Goal: Feedback & Contribution: Leave review/rating

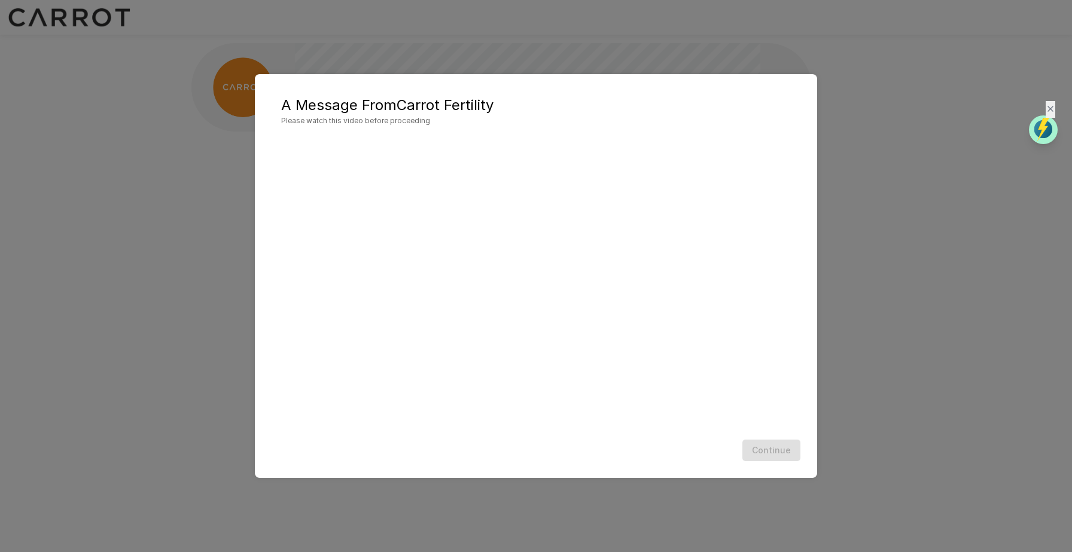
click at [194, 159] on div "A Message From Carrot Fertility Please watch this video before proceeding Conti…" at bounding box center [536, 276] width 1072 height 552
click at [773, 446] on button "Continue" at bounding box center [771, 451] width 58 height 22
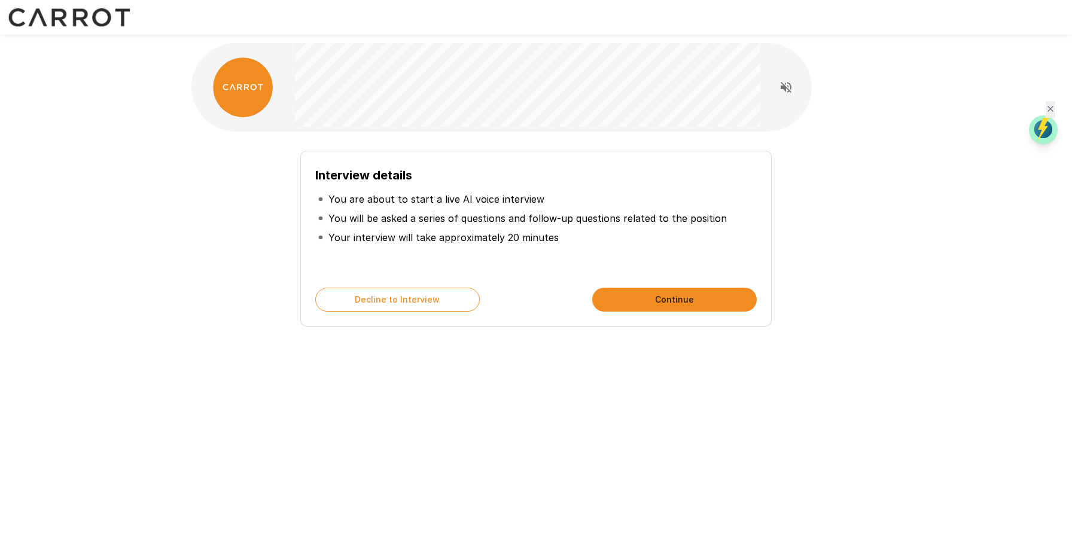
click at [702, 300] on button "Continue" at bounding box center [674, 300] width 164 height 24
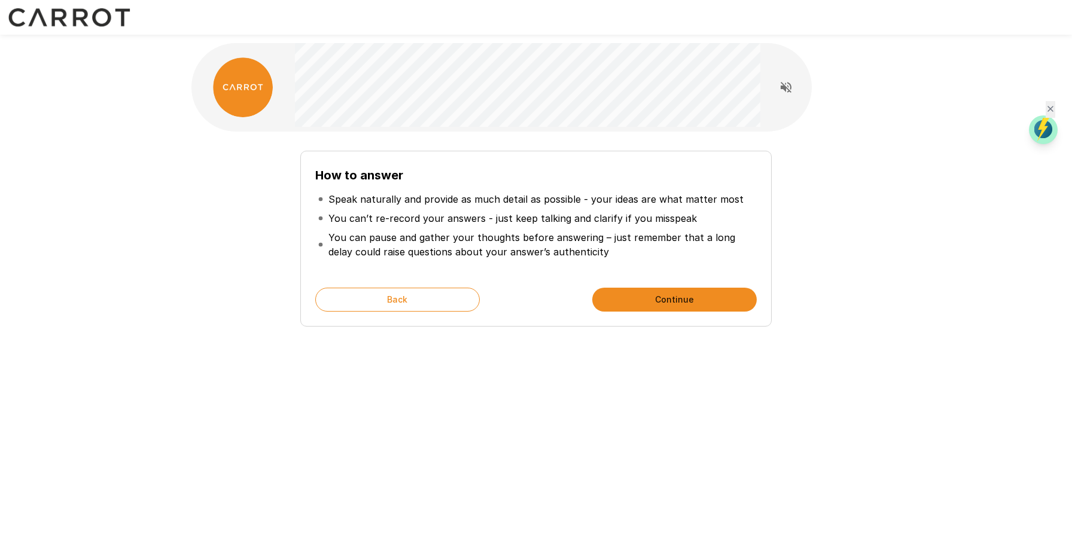
click at [727, 258] on p "You can pause and gather your thoughts before answering – just remember that a …" at bounding box center [541, 244] width 426 height 29
click at [686, 304] on button "Continue" at bounding box center [674, 300] width 164 height 24
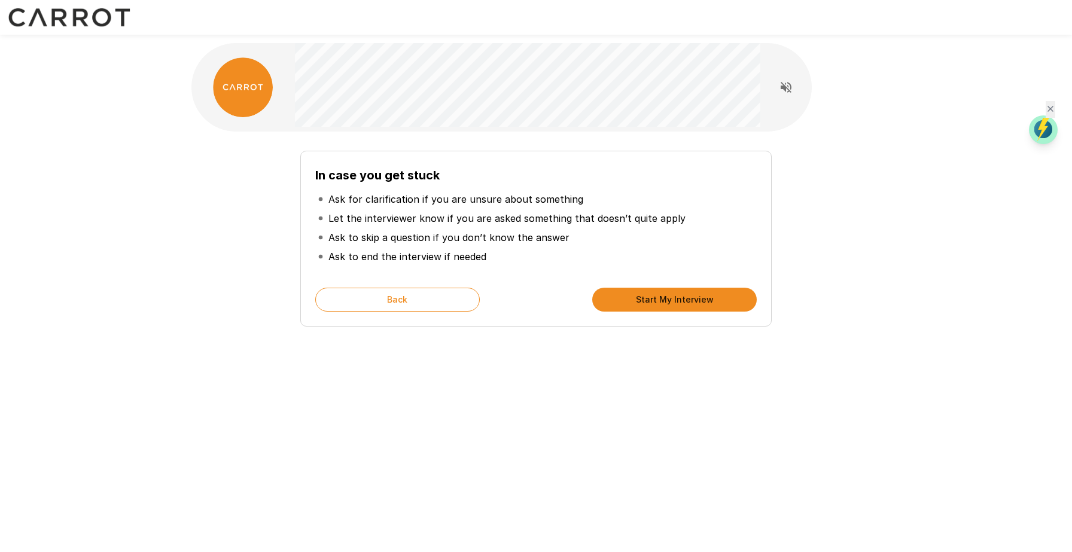
click at [687, 303] on button "Start My Interview" at bounding box center [674, 300] width 164 height 24
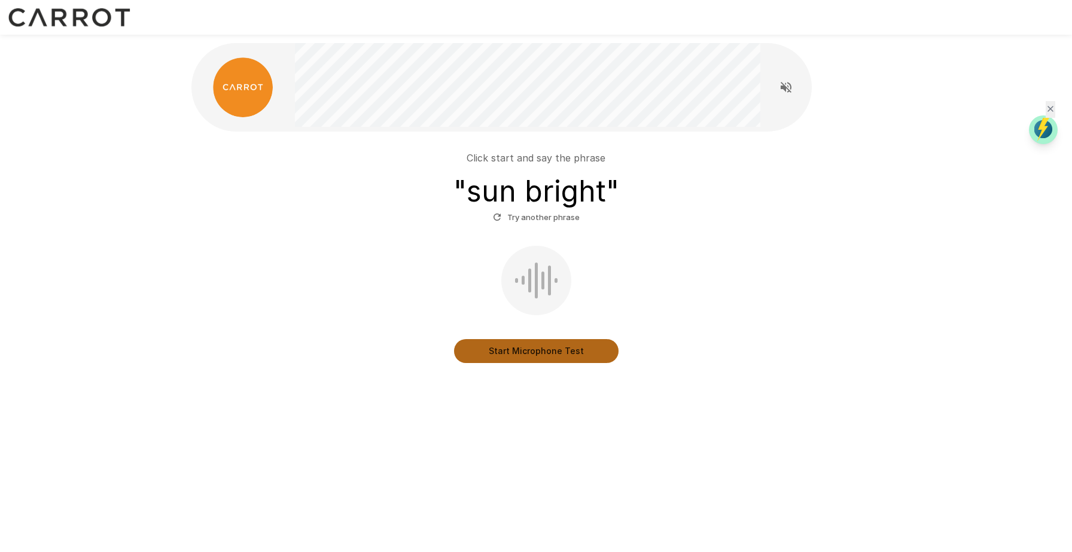
click at [564, 353] on button "Start Microphone Test" at bounding box center [536, 351] width 164 height 24
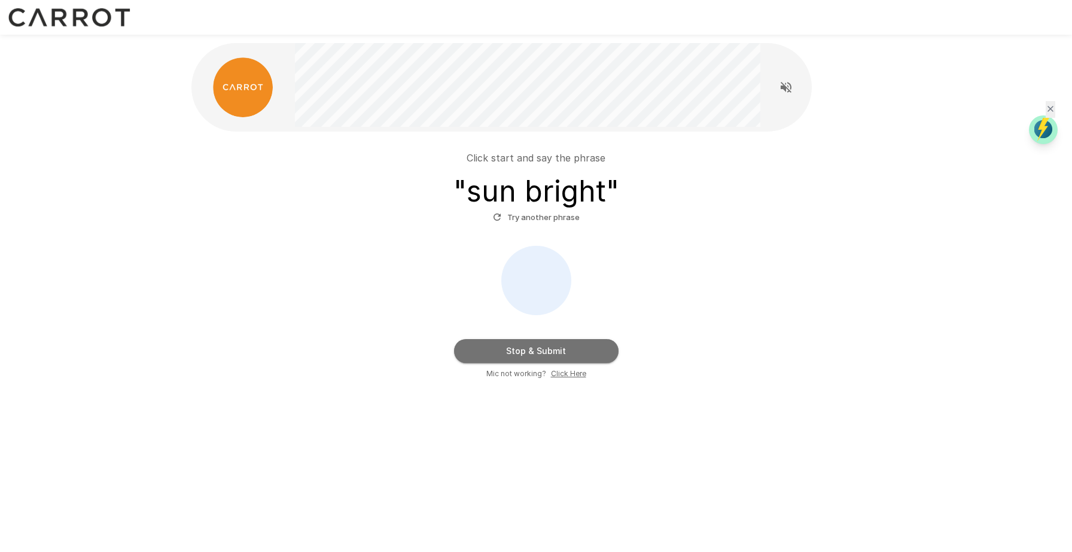
click at [546, 353] on button "Stop & Submit" at bounding box center [536, 351] width 164 height 24
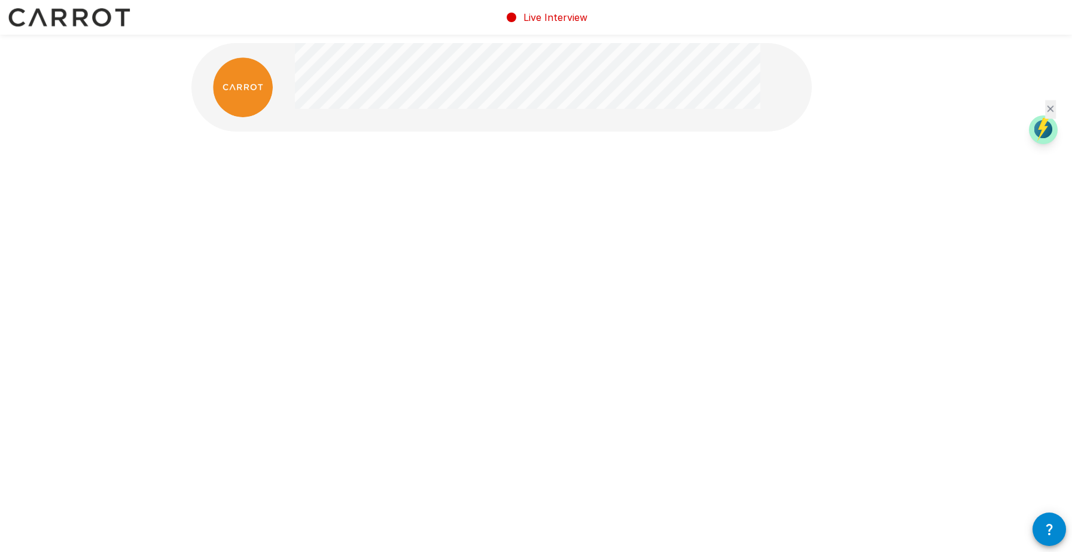
click at [1051, 108] on icon at bounding box center [1050, 108] width 11 height 11
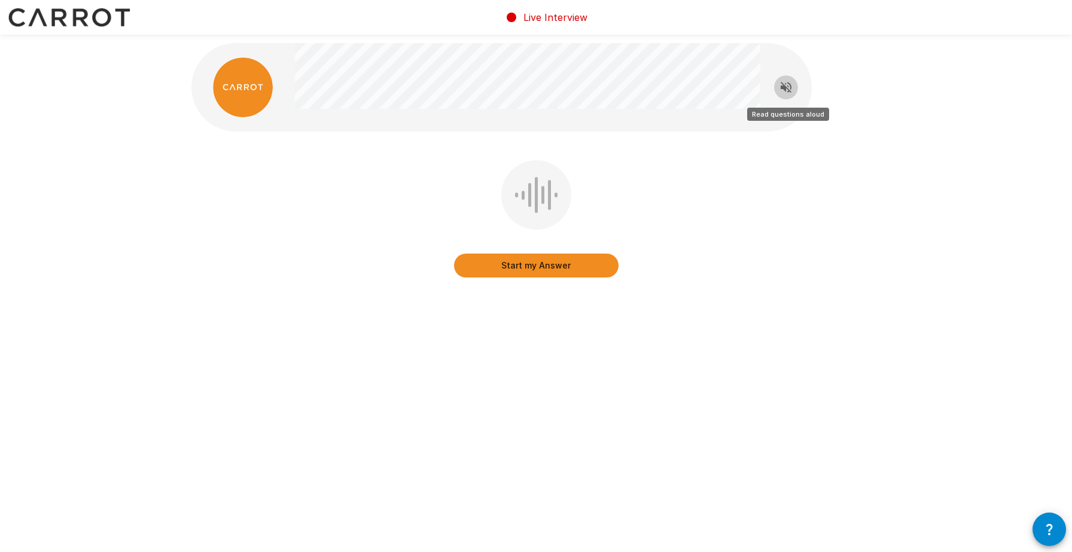
click at [789, 90] on icon "Read questions aloud" at bounding box center [785, 87] width 11 height 11
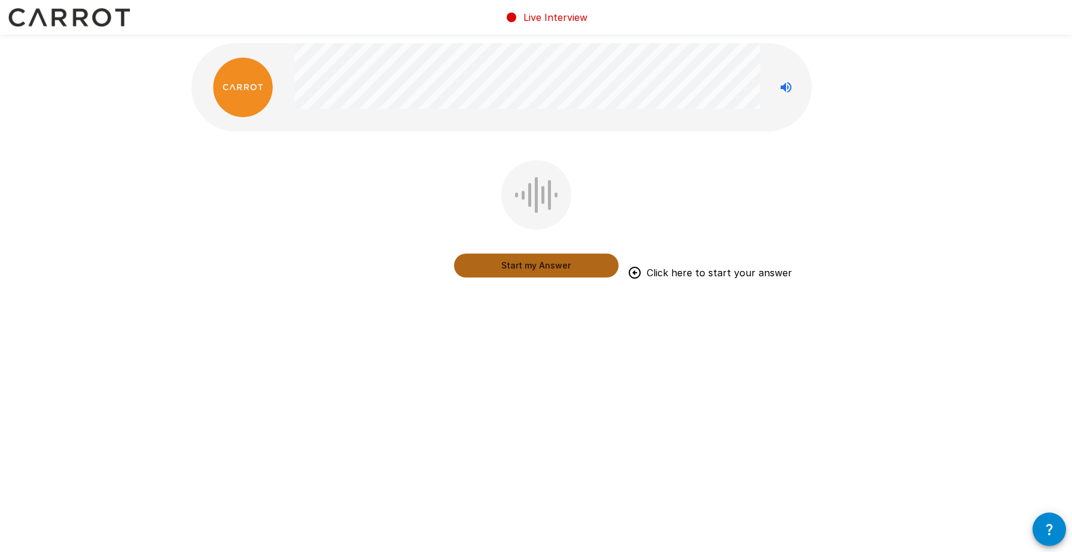
click at [537, 273] on button "Start my Answer" at bounding box center [536, 266] width 164 height 24
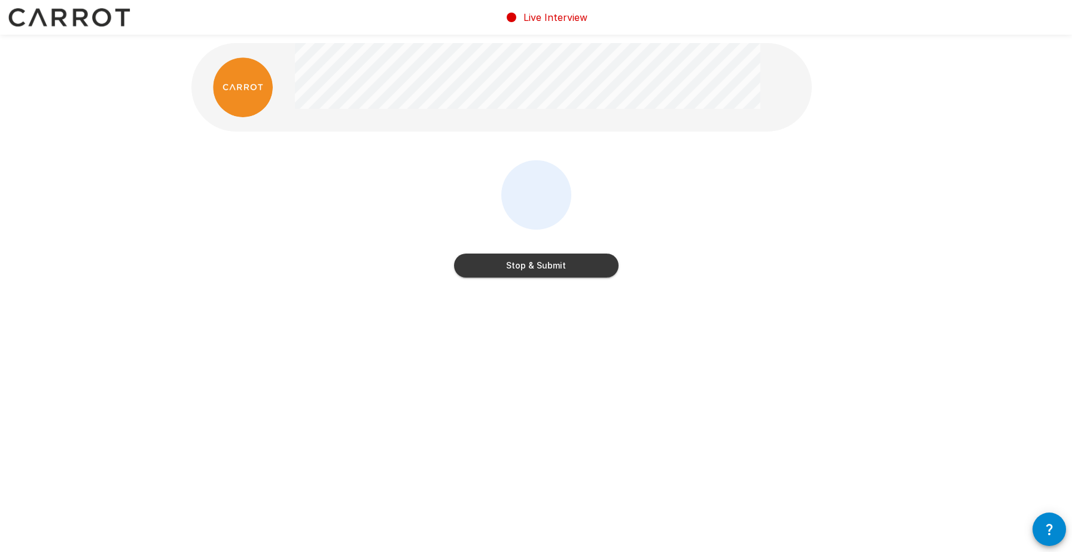
click at [570, 281] on div "Stop & Submit" at bounding box center [536, 221] width 164 height 122
click at [570, 269] on button "Stop & Submit" at bounding box center [536, 266] width 164 height 24
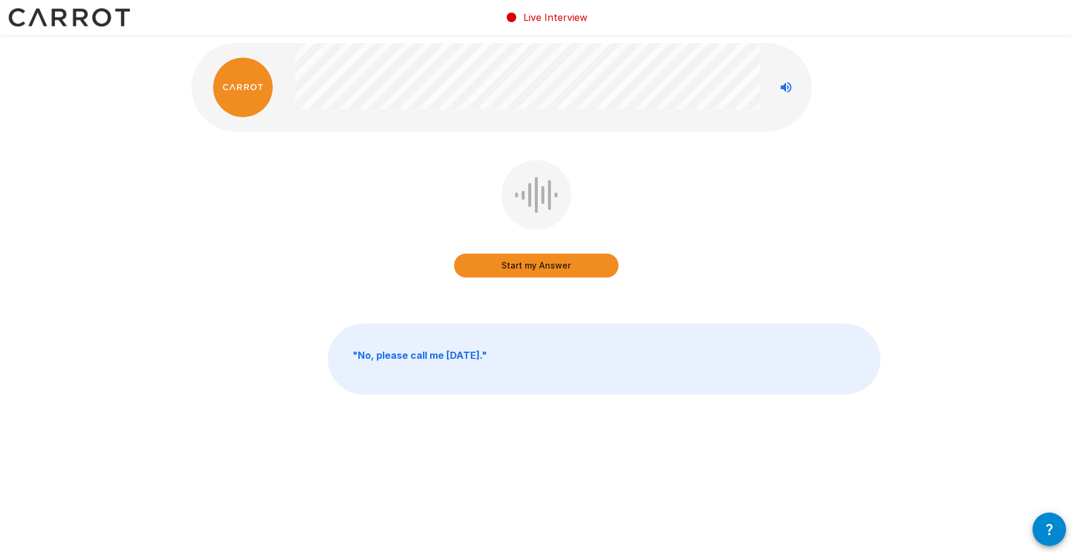
click at [545, 267] on button "Start my Answer" at bounding box center [536, 266] width 164 height 24
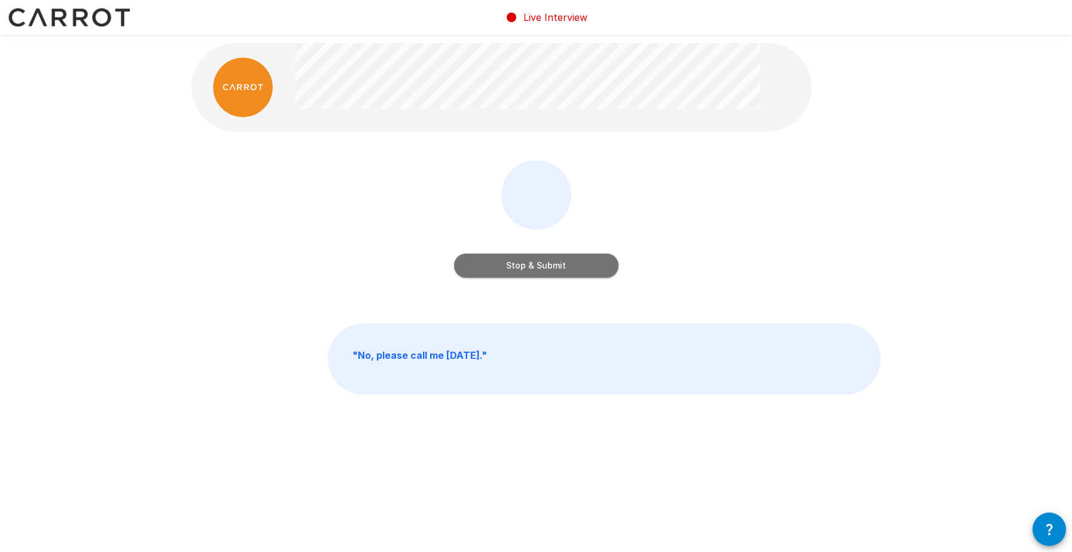
click at [556, 269] on button "Stop & Submit" at bounding box center [536, 266] width 164 height 24
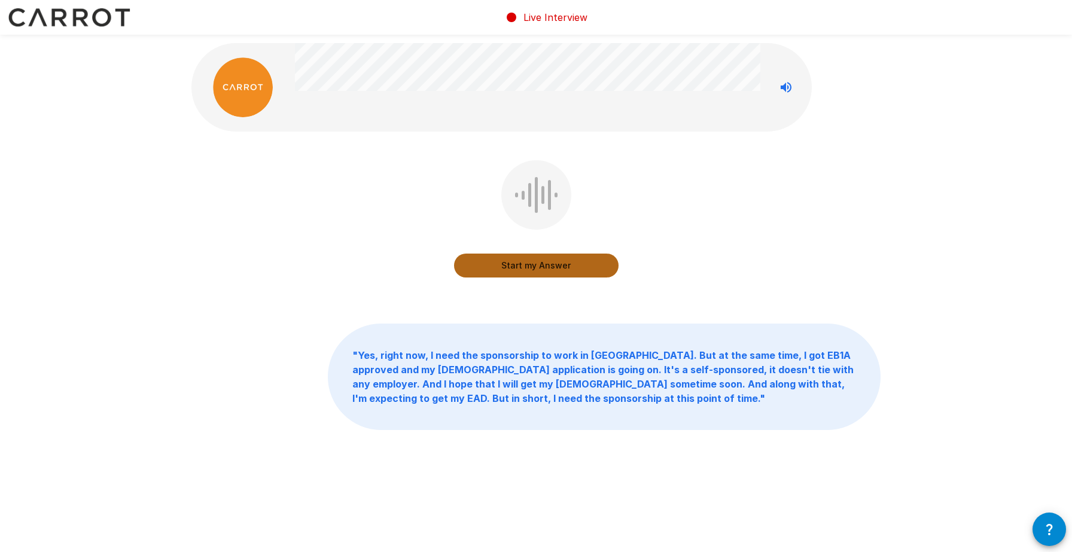
click at [537, 270] on button "Start my Answer" at bounding box center [536, 266] width 164 height 24
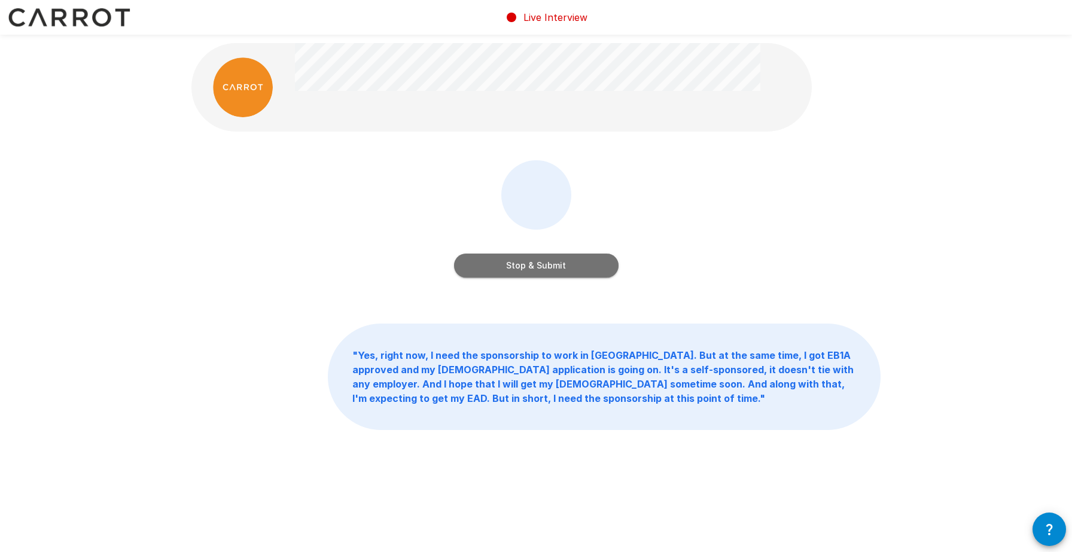
click at [572, 265] on button "Stop & Submit" at bounding box center [536, 266] width 164 height 24
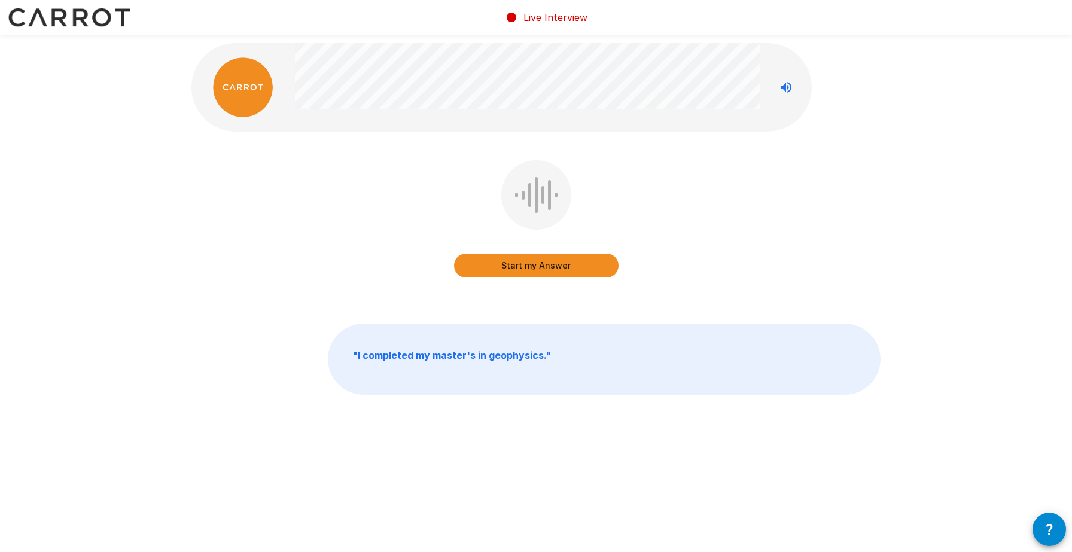
click at [549, 268] on button "Start my Answer" at bounding box center [536, 266] width 164 height 24
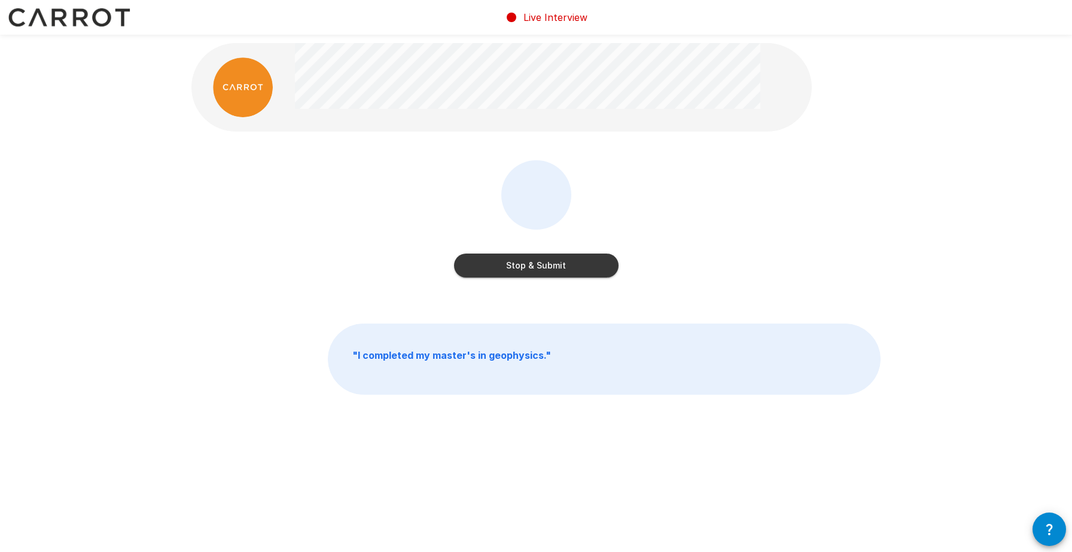
click at [549, 271] on button "Stop & Submit" at bounding box center [536, 266] width 164 height 24
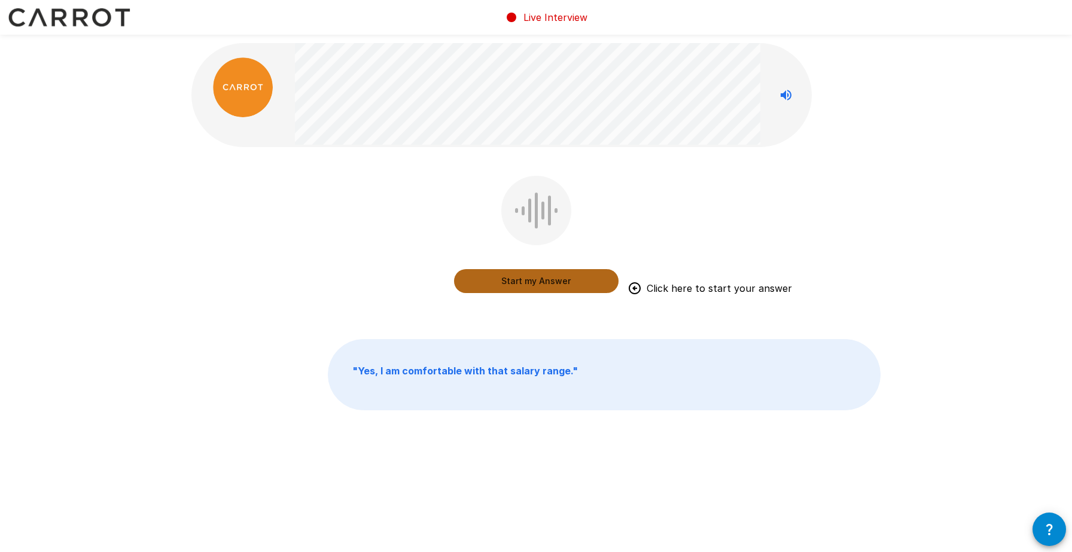
click at [555, 285] on button "Start my Answer" at bounding box center [536, 281] width 164 height 24
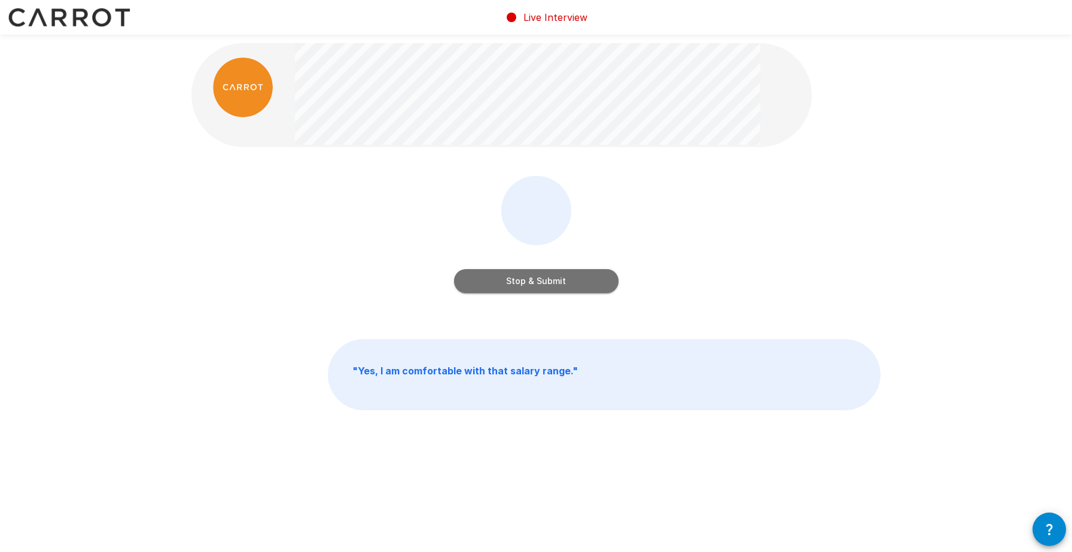
click at [572, 282] on button "Stop & Submit" at bounding box center [536, 281] width 164 height 24
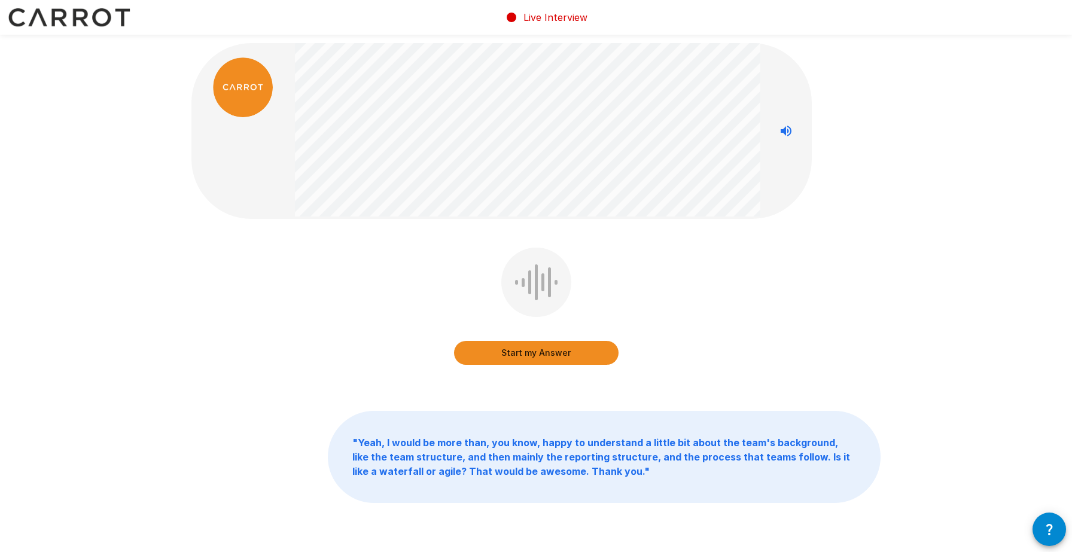
click at [523, 358] on button "Start my Answer" at bounding box center [536, 353] width 164 height 24
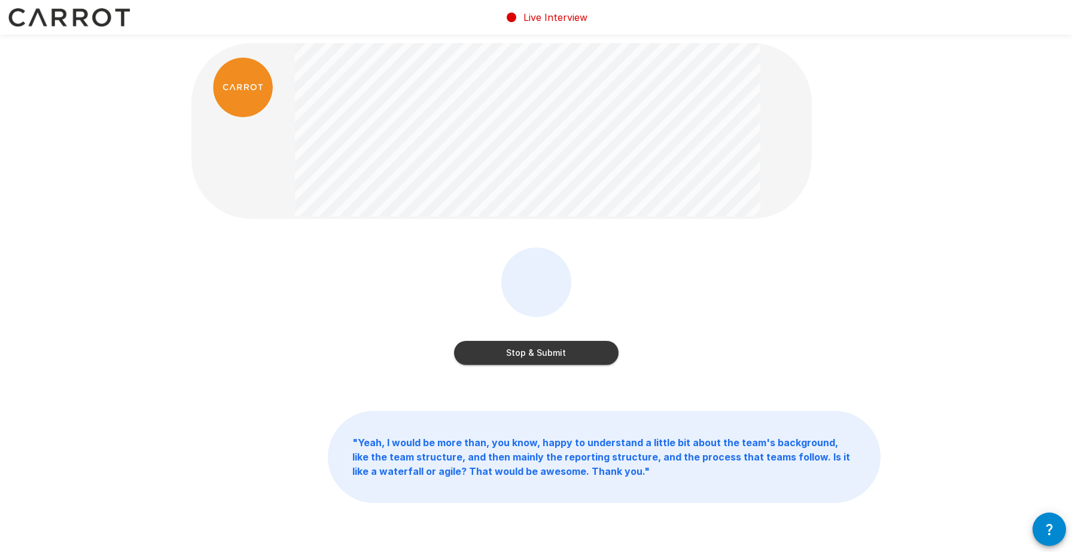
click at [516, 357] on button "Stop & Submit" at bounding box center [536, 353] width 164 height 24
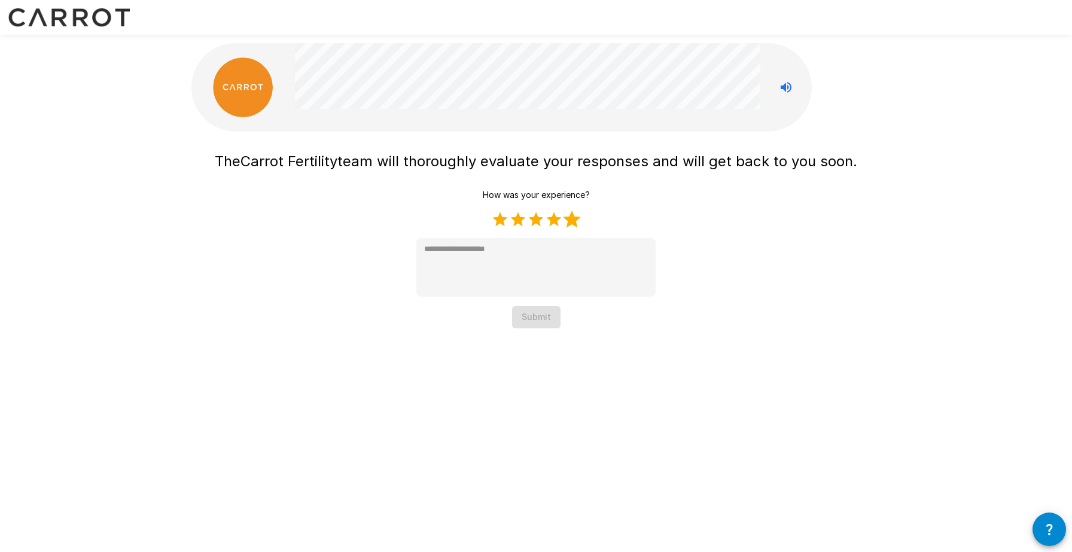
click at [572, 220] on label "5 Stars" at bounding box center [572, 220] width 18 height 18
type textarea "*"
click at [544, 322] on button "Submit" at bounding box center [536, 317] width 48 height 22
